Goal: Information Seeking & Learning: Check status

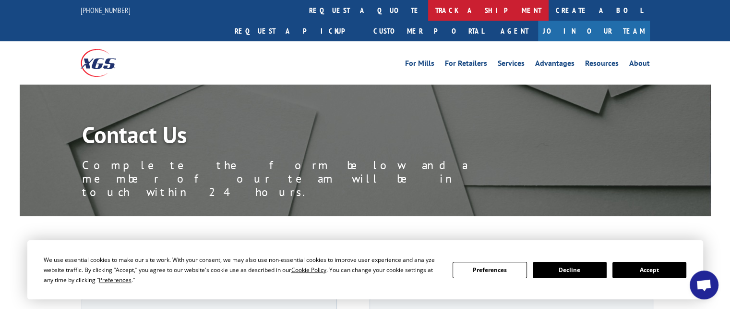
click at [428, 13] on link "track a shipment" at bounding box center [488, 10] width 121 height 21
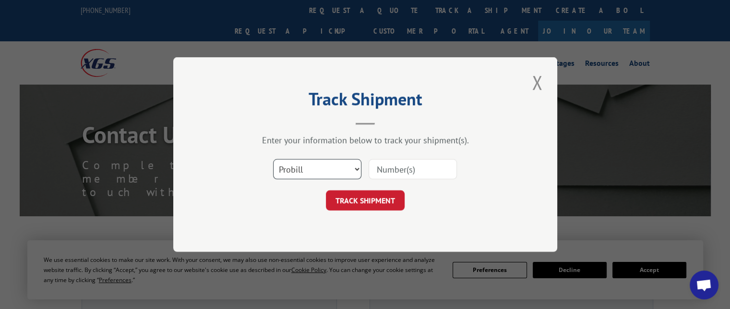
click at [308, 167] on select "Select category... Probill BOL PO" at bounding box center [317, 169] width 88 height 20
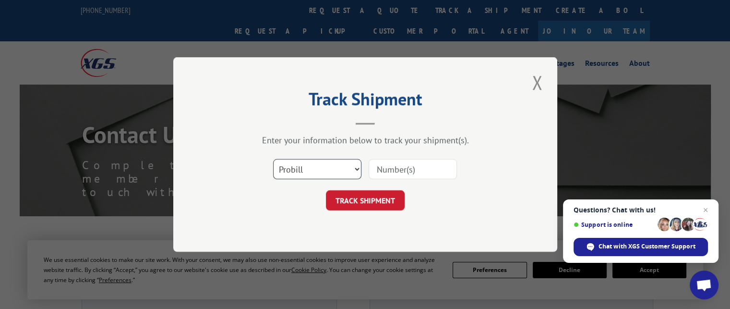
select select "bol"
click at [273, 159] on select "Select category... Probill BOL PO" at bounding box center [317, 169] width 88 height 20
click at [387, 170] on input at bounding box center [413, 169] width 88 height 20
click at [469, 159] on div "Select category... Probill BOL PO" at bounding box center [365, 169] width 288 height 32
click at [442, 171] on input at bounding box center [413, 169] width 88 height 20
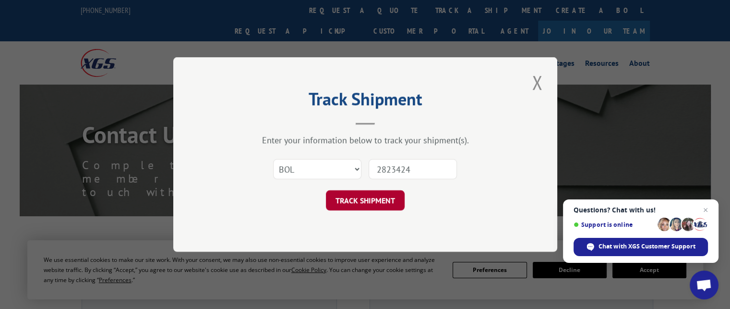
type input "2823424"
click at [362, 209] on button "TRACK SHIPMENT" at bounding box center [365, 200] width 79 height 20
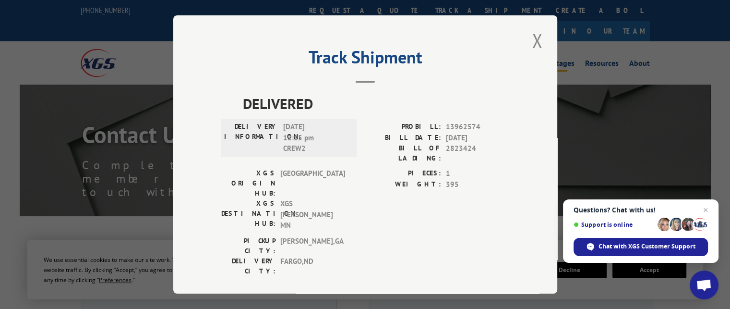
click at [534, 41] on button "Close modal" at bounding box center [537, 40] width 16 height 26
